Goal: Task Accomplishment & Management: Use online tool/utility

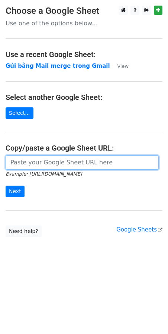
drag, startPoint x: 0, startPoint y: 0, endPoint x: 37, endPoint y: 159, distance: 163.2
click at [37, 159] on input "url" at bounding box center [82, 162] width 153 height 14
paste input "https://docs.google.com/spreadsheets/d/1cjVd6gRPH9KNXuA38ONzmLVpR97er3TsyXYcOIG…"
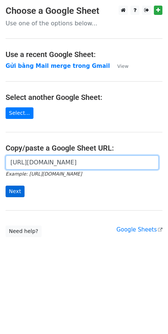
type input "https://docs.google.com/spreadsheets/d/1cjVd6gRPH9KNXuA38ONzmLVpR97er3TsyXYcOIG…"
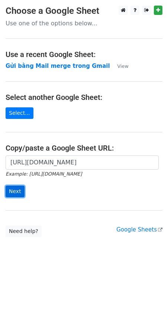
click at [17, 190] on input "Next" at bounding box center [15, 191] width 19 height 12
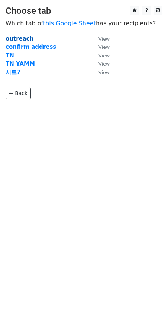
click at [15, 38] on strong "outreach" at bounding box center [20, 38] width 28 height 7
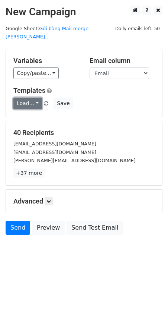
click at [25, 98] on link "Load..." at bounding box center [27, 104] width 29 height 12
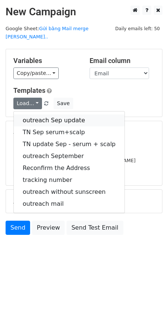
click at [43, 114] on link "outreach Sep update" at bounding box center [69, 120] width 111 height 12
